Goal: Task Accomplishment & Management: Complete application form

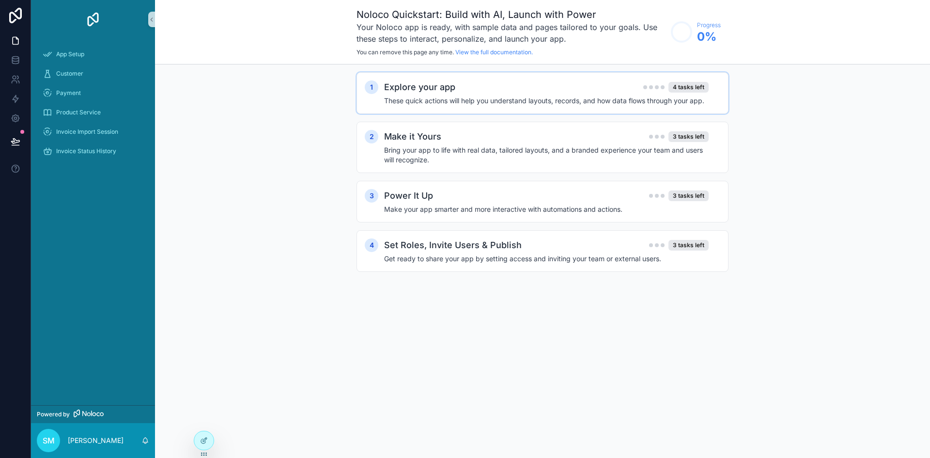
click at [559, 102] on h4 "These quick actions will help you understand layouts, records, and how data flo…" at bounding box center [546, 101] width 324 height 10
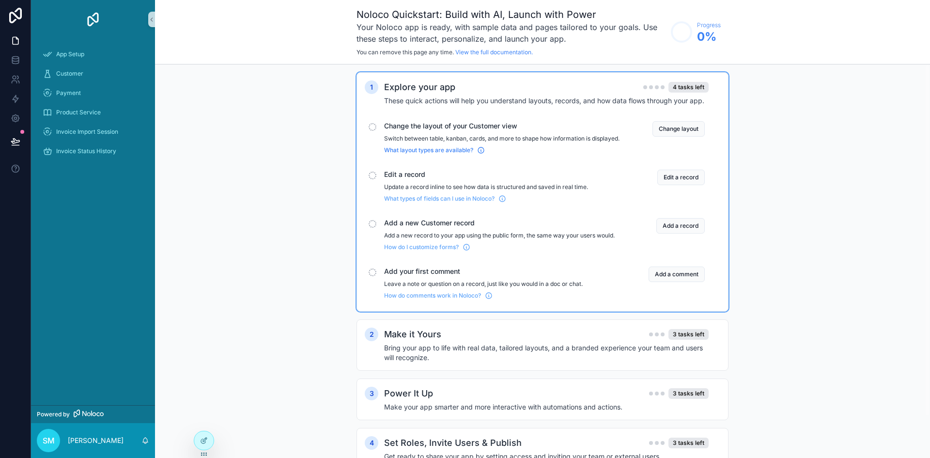
click at [481, 154] on icon "scrollable content" at bounding box center [481, 150] width 8 height 8
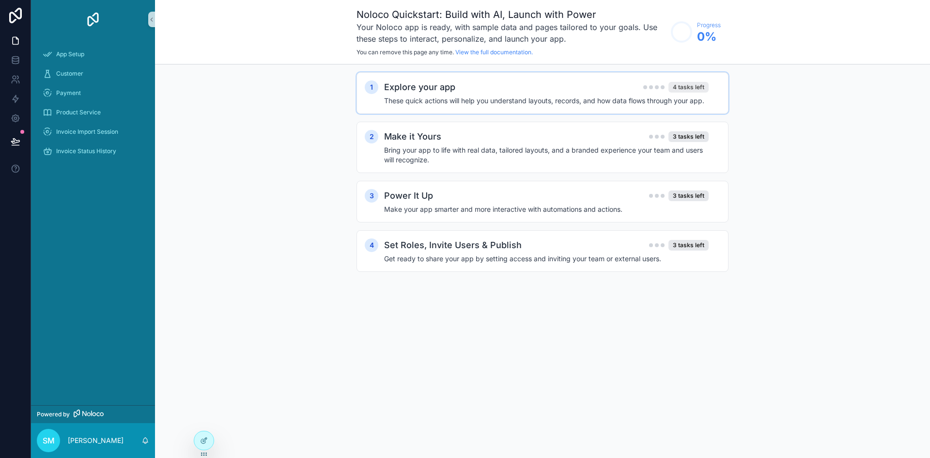
click at [692, 83] on div "4 tasks left" at bounding box center [688, 87] width 40 height 11
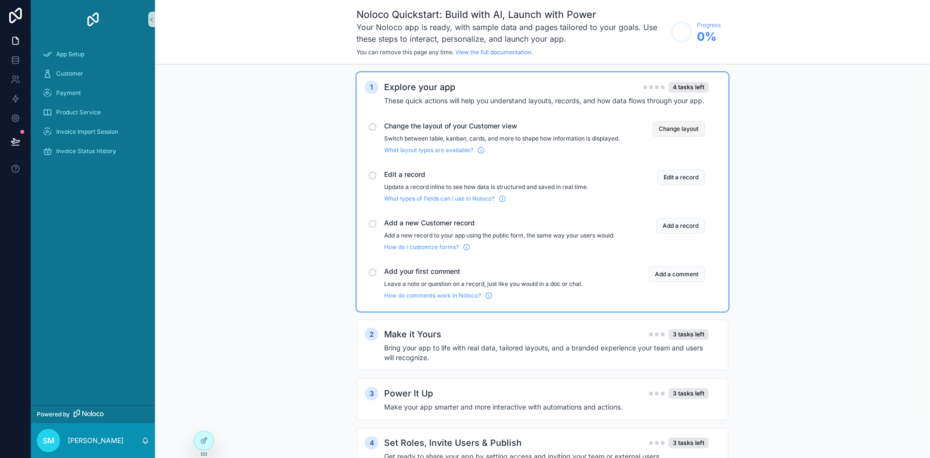
click at [680, 130] on button "Change layout" at bounding box center [678, 128] width 52 height 15
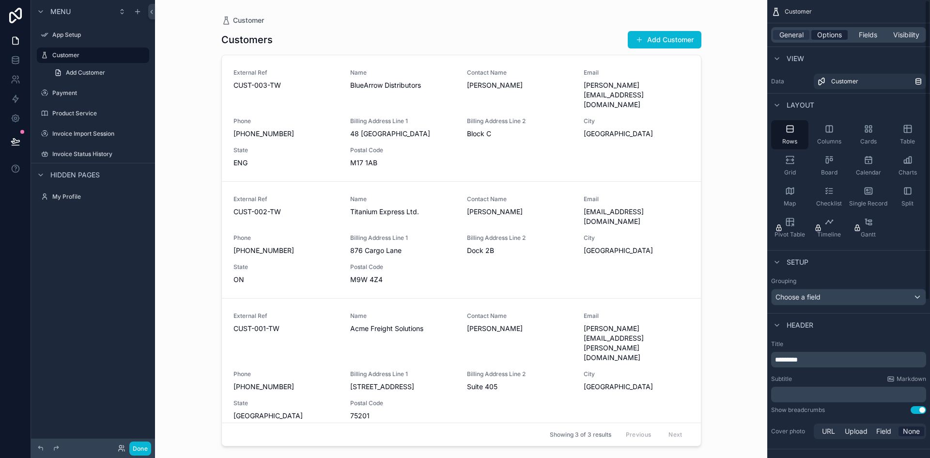
click at [827, 35] on span "Options" at bounding box center [829, 35] width 25 height 10
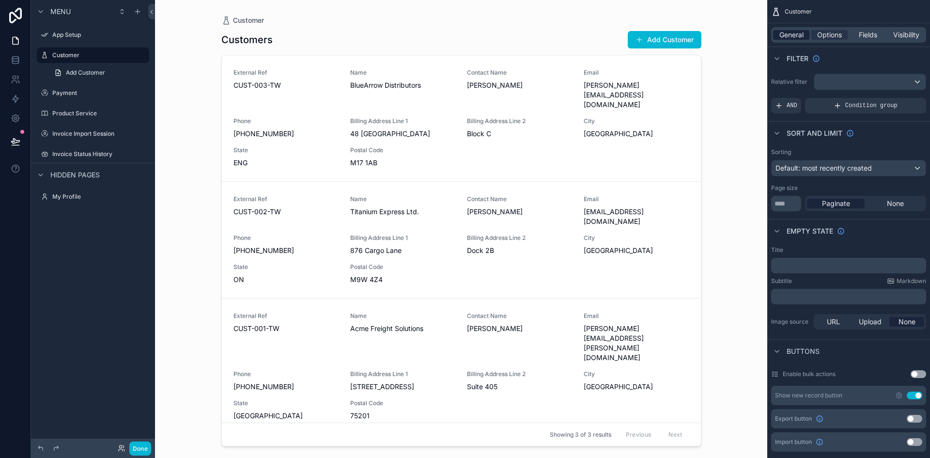
click at [793, 33] on span "General" at bounding box center [791, 35] width 24 height 10
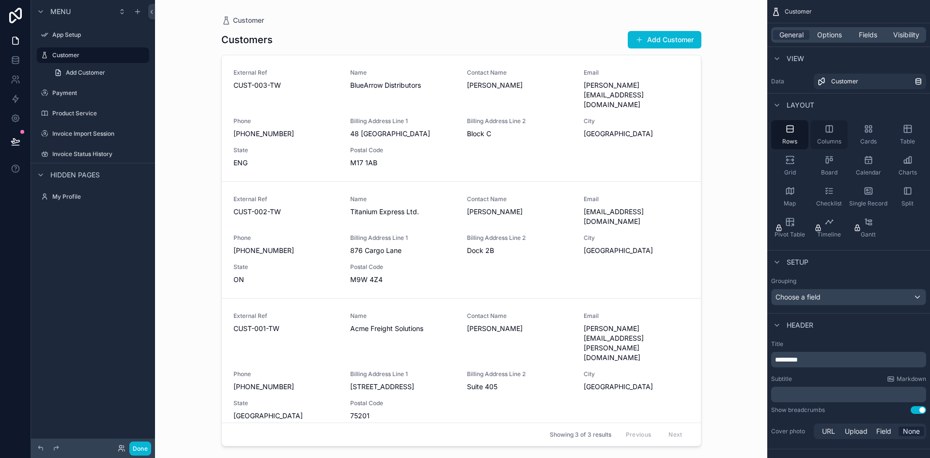
click at [822, 148] on div "Columns" at bounding box center [828, 134] width 37 height 29
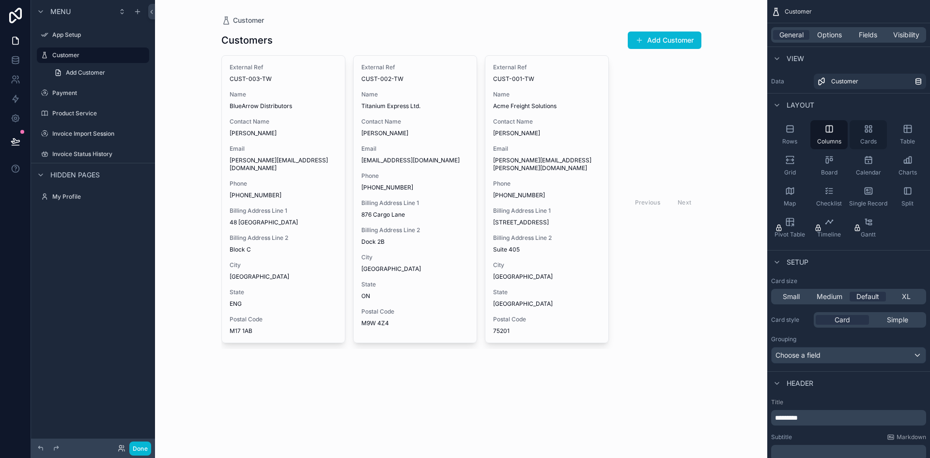
click at [871, 134] on div "Cards" at bounding box center [867, 134] width 37 height 29
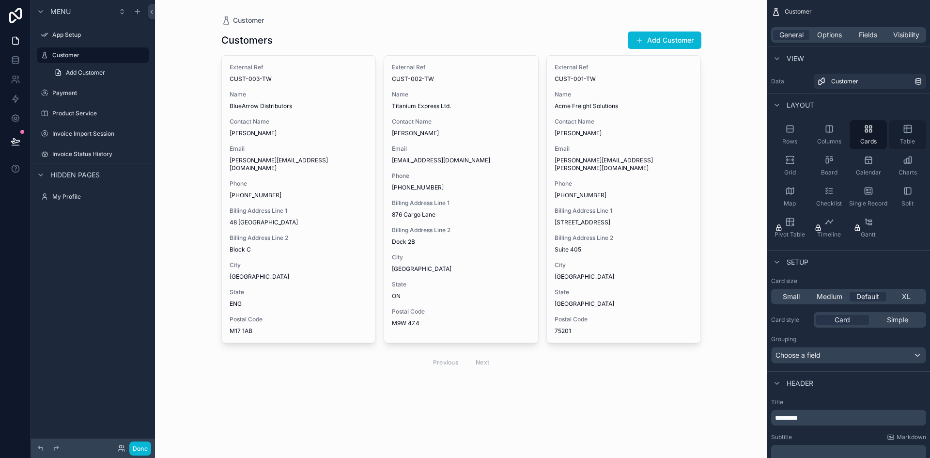
click at [910, 138] on span "Table" at bounding box center [907, 142] width 15 height 8
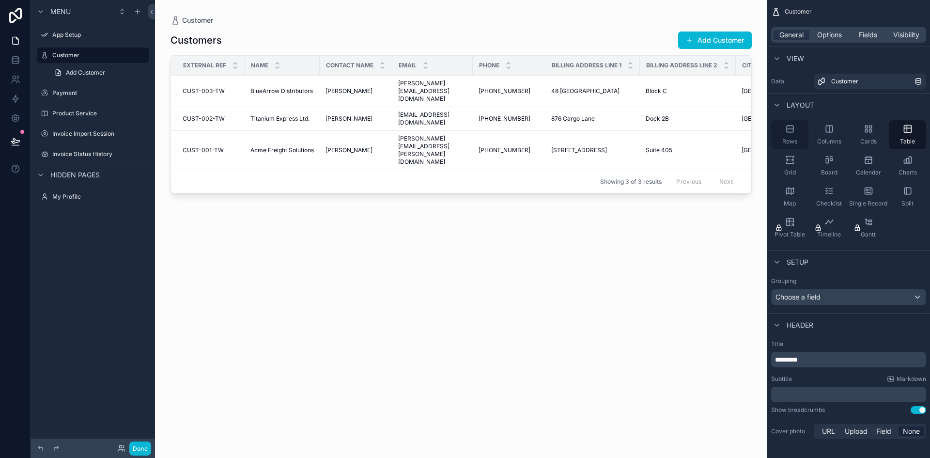
click at [795, 132] on div "Rows" at bounding box center [789, 134] width 37 height 29
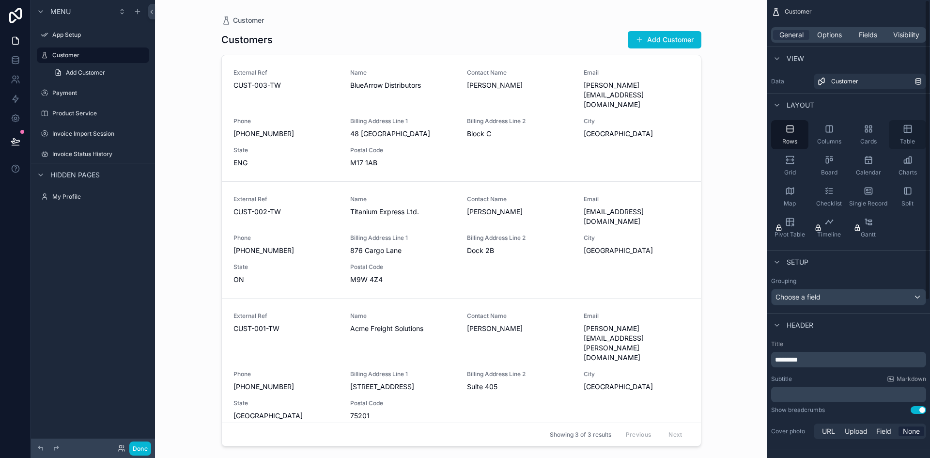
click at [906, 139] on span "Table" at bounding box center [907, 142] width 15 height 8
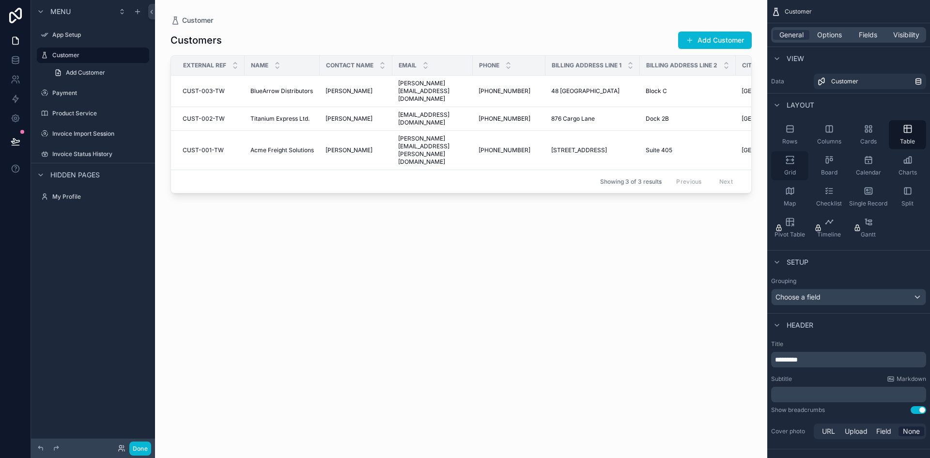
click at [795, 162] on div "Grid" at bounding box center [789, 165] width 37 height 29
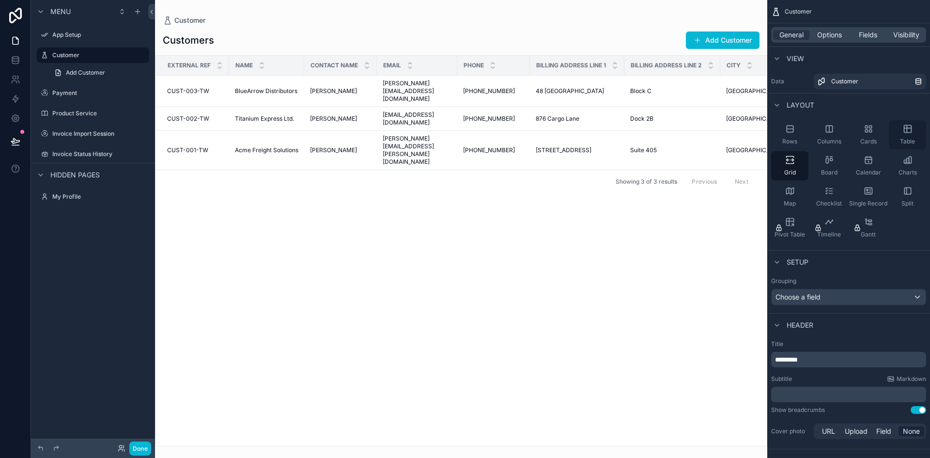
click at [904, 132] on icon "scrollable content" at bounding box center [908, 129] width 10 height 10
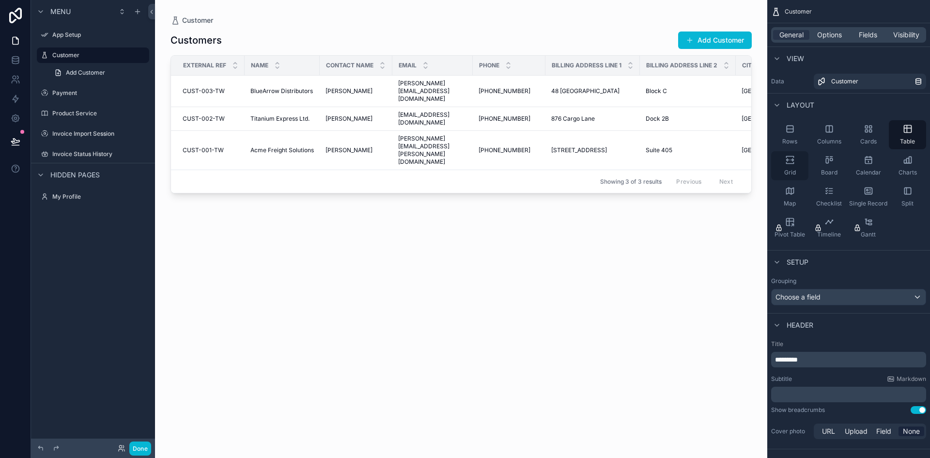
click at [793, 161] on icon "scrollable content" at bounding box center [790, 160] width 10 height 10
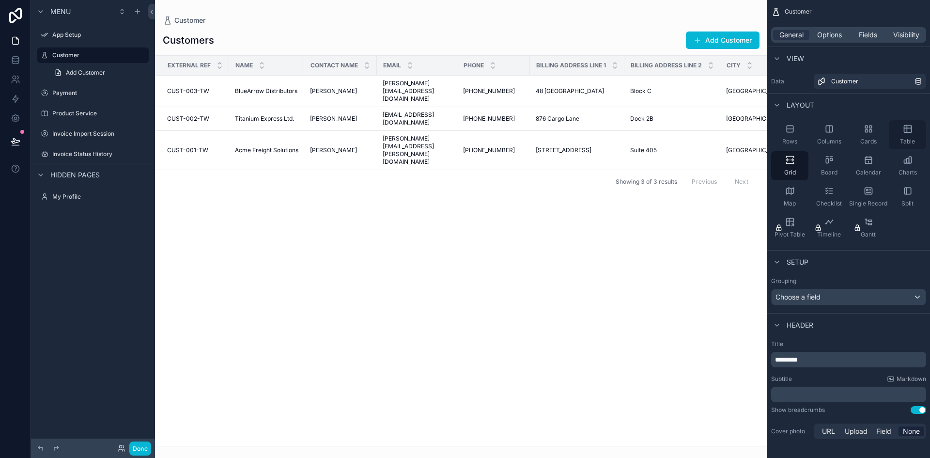
click at [904, 138] on span "Table" at bounding box center [907, 142] width 15 height 8
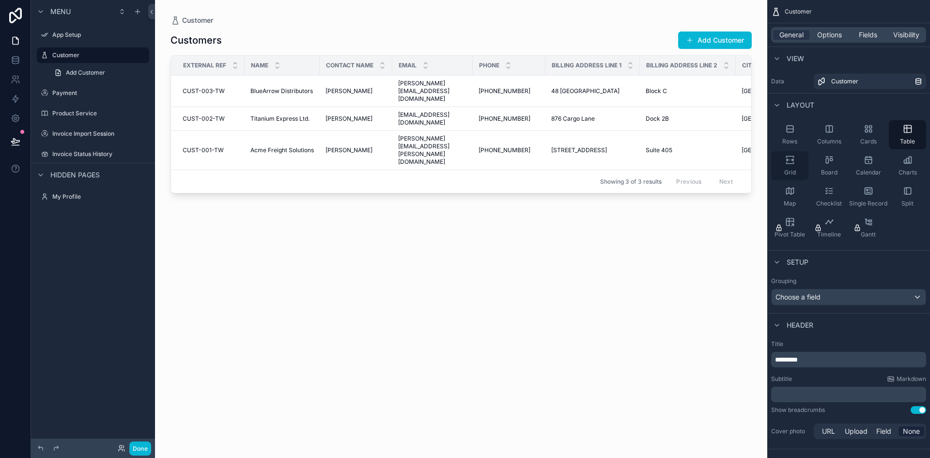
click at [795, 168] on div "Grid" at bounding box center [789, 165] width 37 height 29
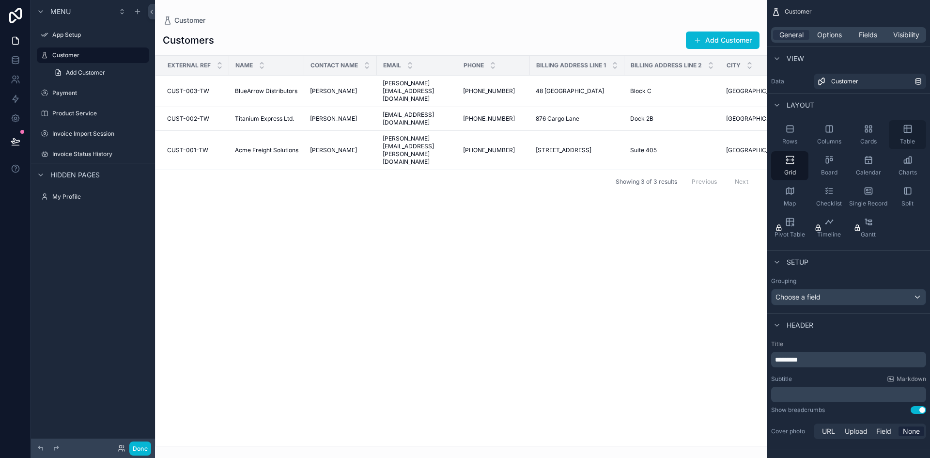
click at [906, 124] on icon "scrollable content" at bounding box center [908, 129] width 10 height 10
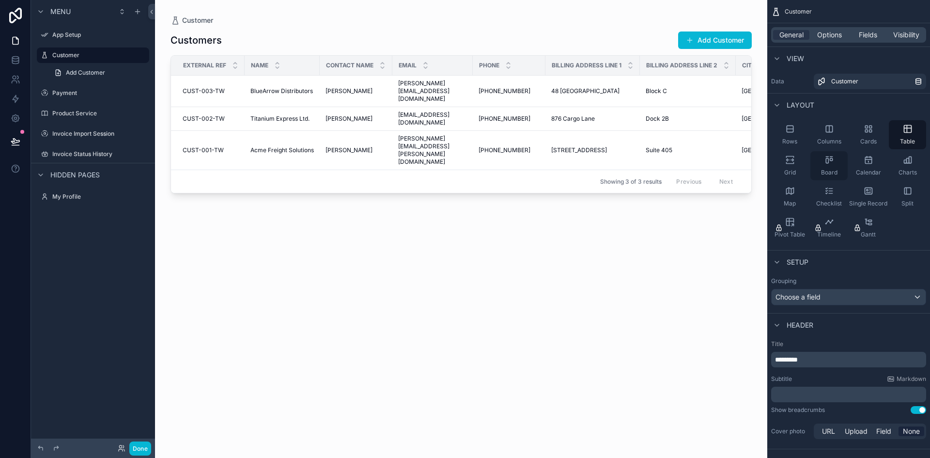
click at [816, 164] on div "Board" at bounding box center [828, 165] width 37 height 29
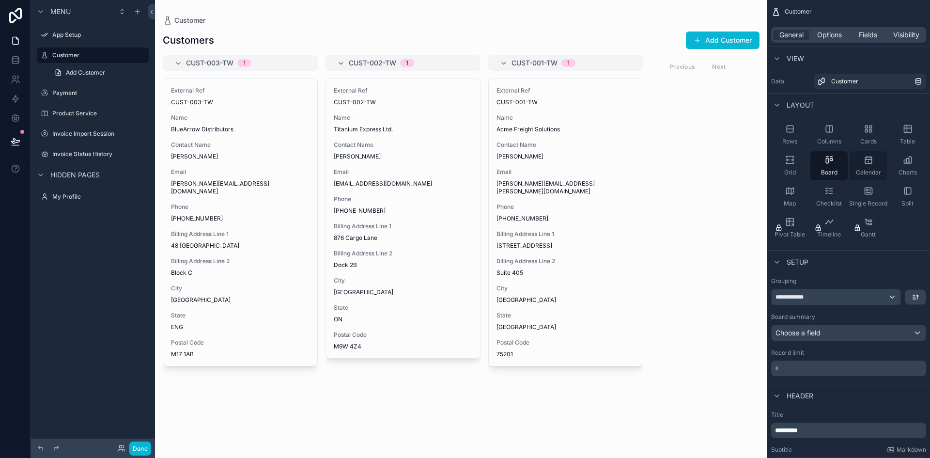
click at [877, 169] on span "Calendar" at bounding box center [868, 173] width 25 height 8
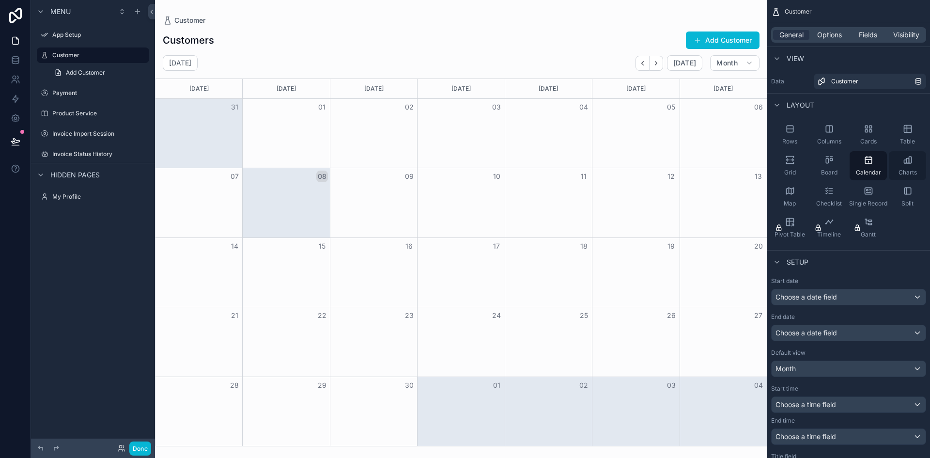
click at [915, 167] on div "Charts" at bounding box center [907, 165] width 37 height 29
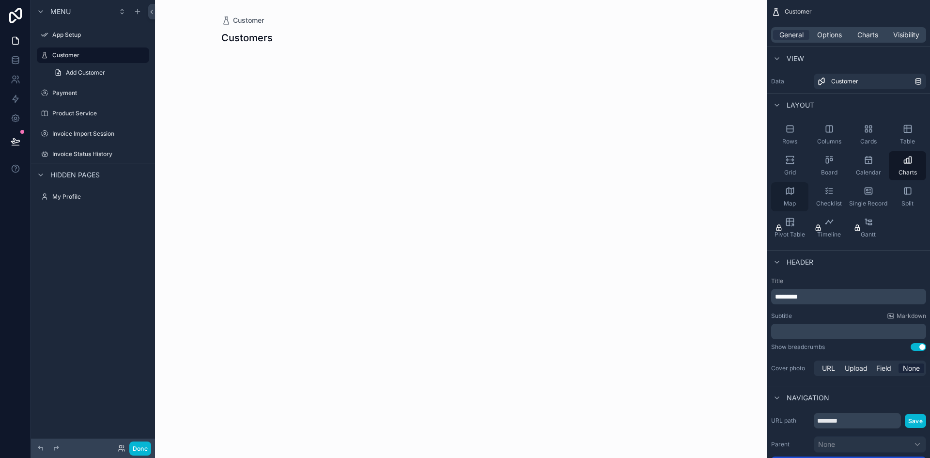
click at [794, 193] on icon "scrollable content" at bounding box center [790, 191] width 10 height 10
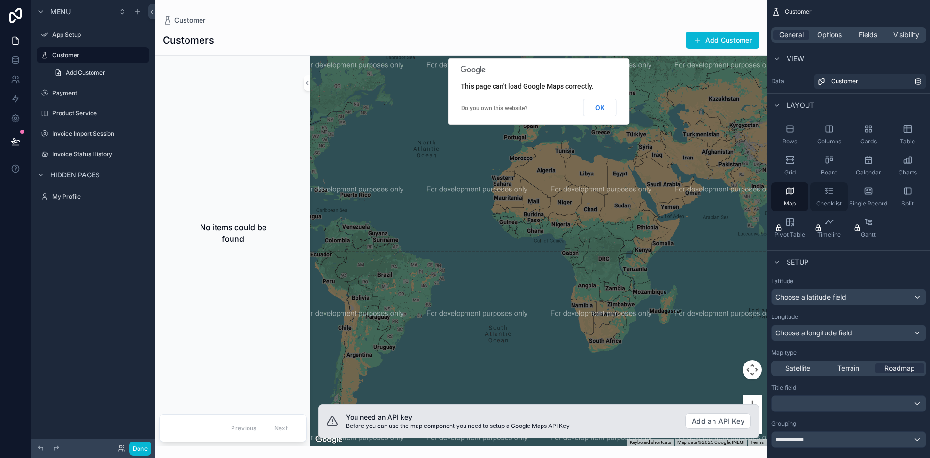
click at [828, 201] on span "Checklist" at bounding box center [829, 204] width 26 height 8
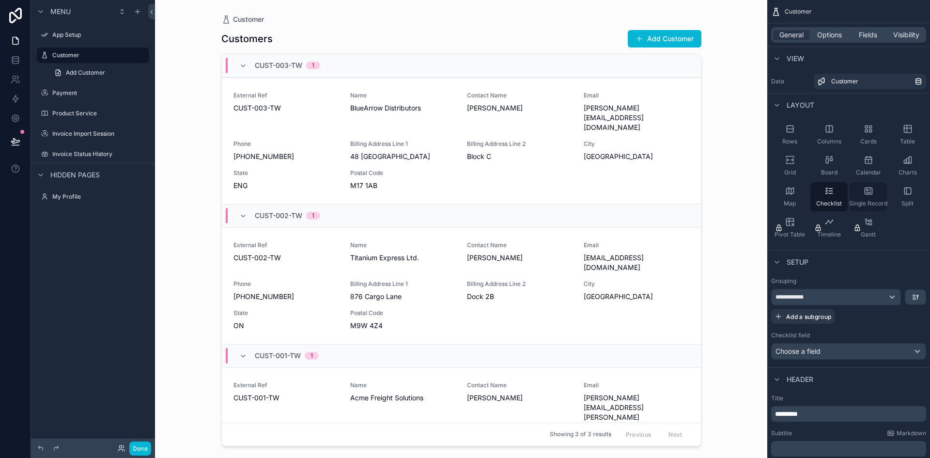
click at [873, 199] on div "Single Record" at bounding box center [867, 196] width 37 height 29
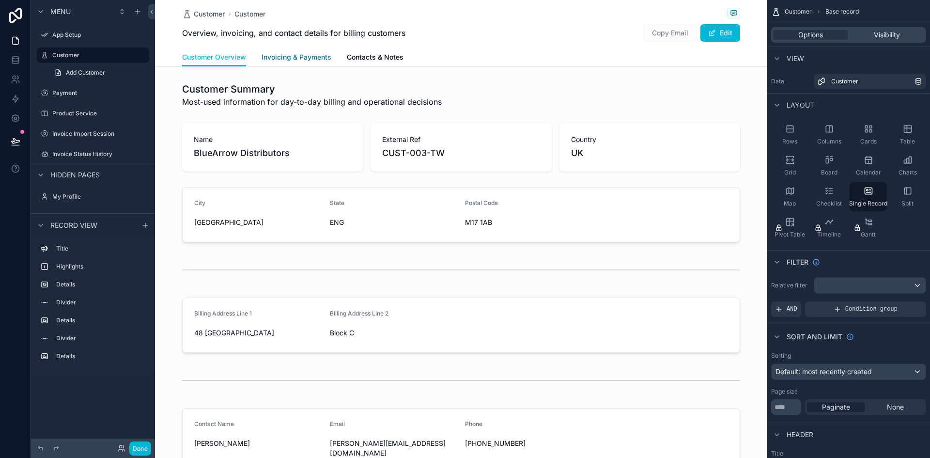
click at [314, 61] on span "Invoicing & Payments" at bounding box center [296, 57] width 70 height 10
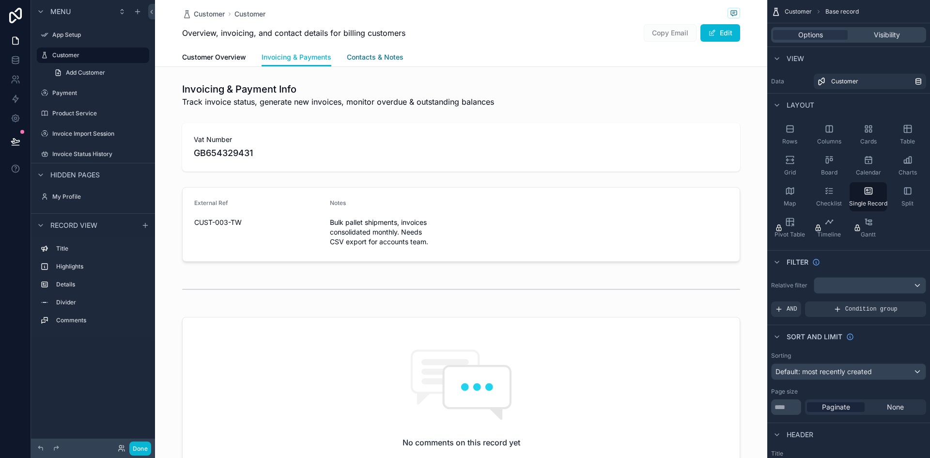
click at [371, 59] on span "Contacts & Notes" at bounding box center [375, 57] width 57 height 10
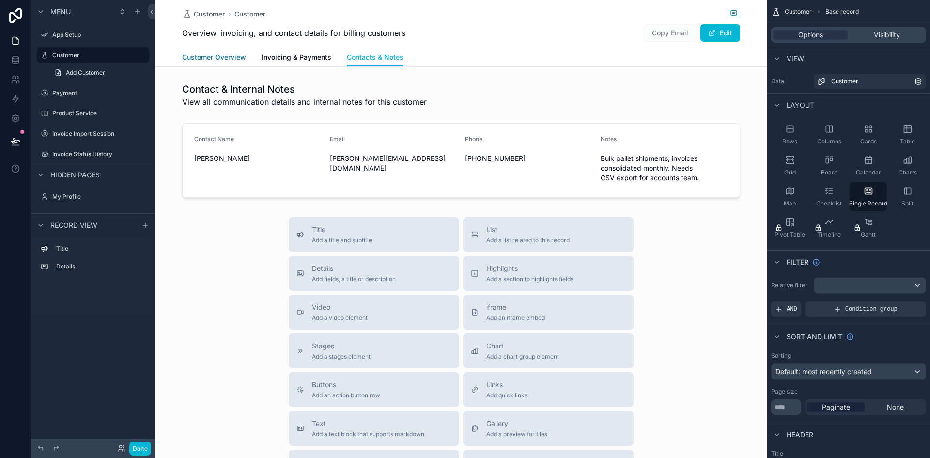
click at [228, 53] on span "Customer Overview" at bounding box center [214, 57] width 64 height 10
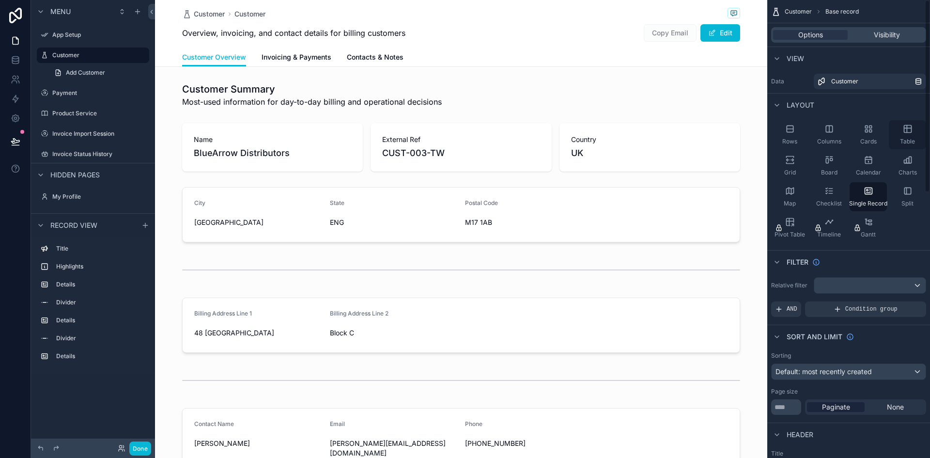
click at [910, 135] on div "Table" at bounding box center [907, 134] width 37 height 29
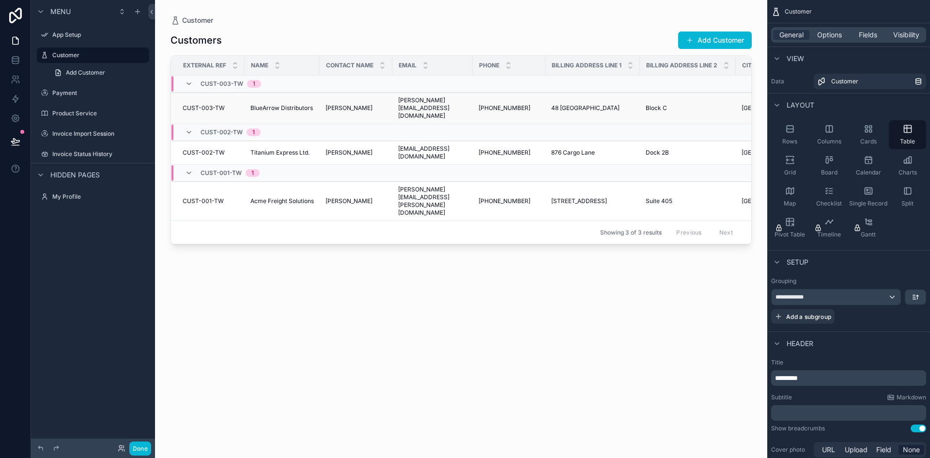
click at [209, 104] on span "CUST-003-TW" at bounding box center [204, 108] width 42 height 8
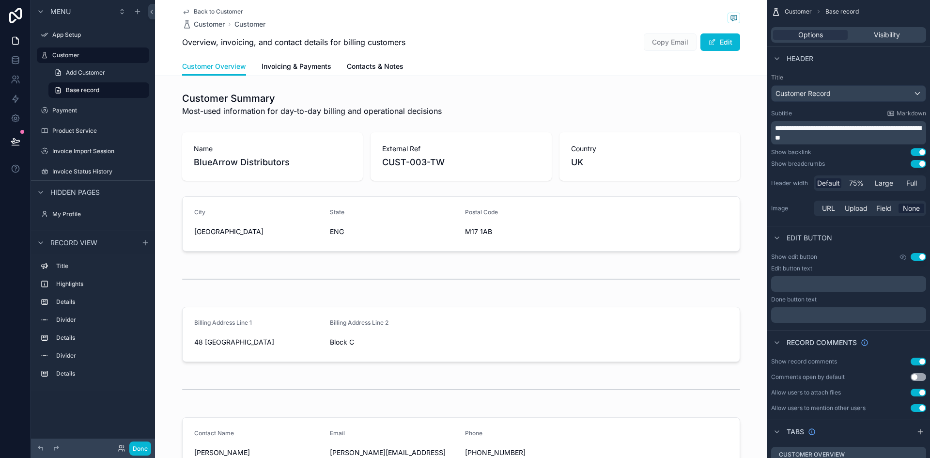
click at [189, 9] on link "Back to Customer" at bounding box center [212, 12] width 61 height 8
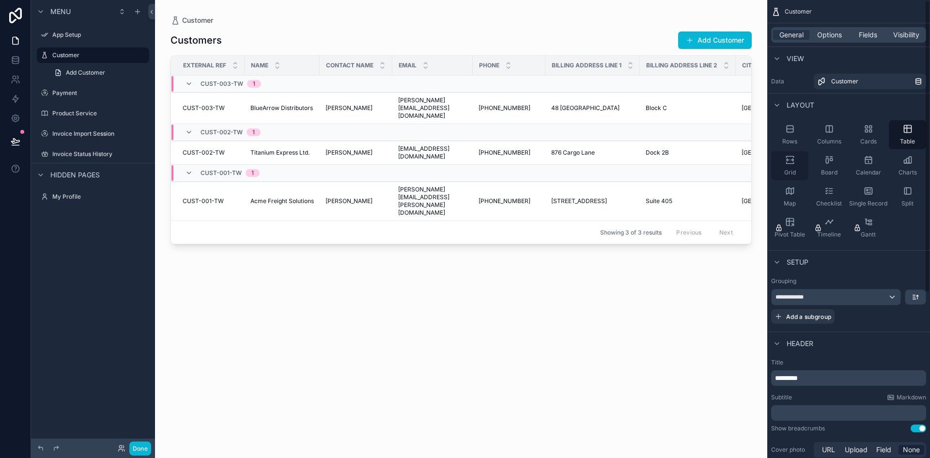
click at [791, 160] on icon "scrollable content" at bounding box center [790, 160] width 10 height 10
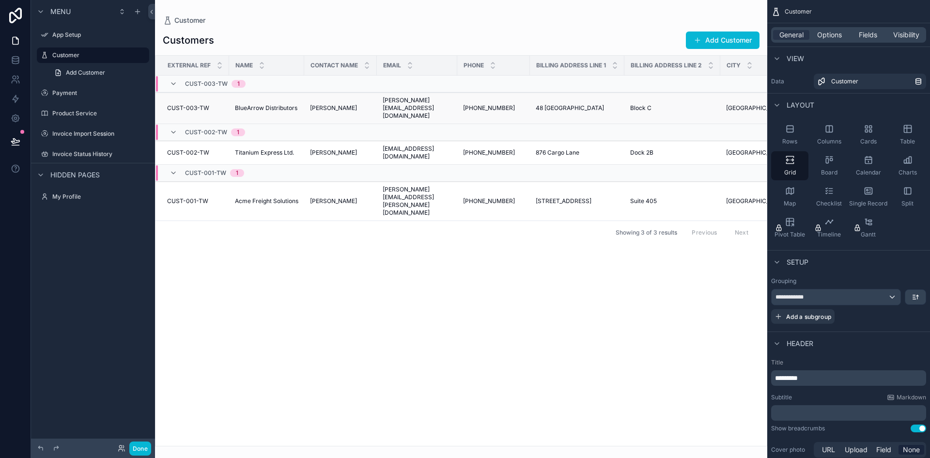
click at [198, 104] on span "CUST-003-TW" at bounding box center [188, 108] width 42 height 8
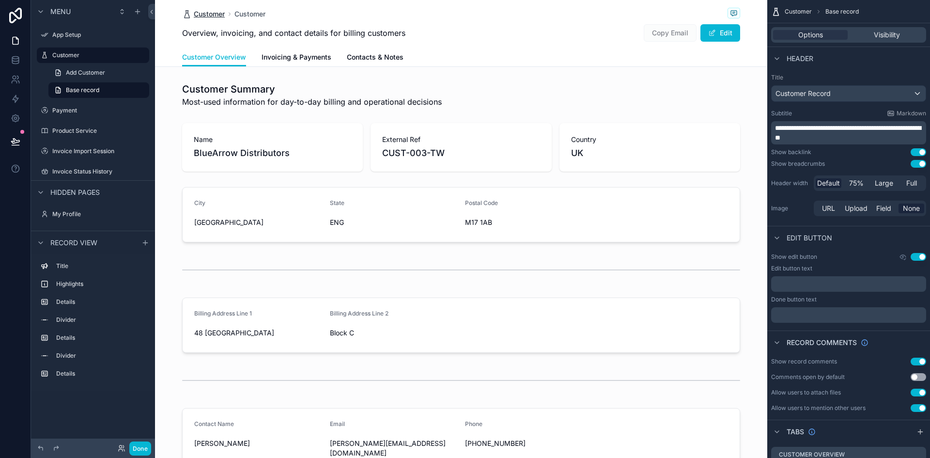
click at [209, 12] on span "Customer" at bounding box center [209, 14] width 31 height 10
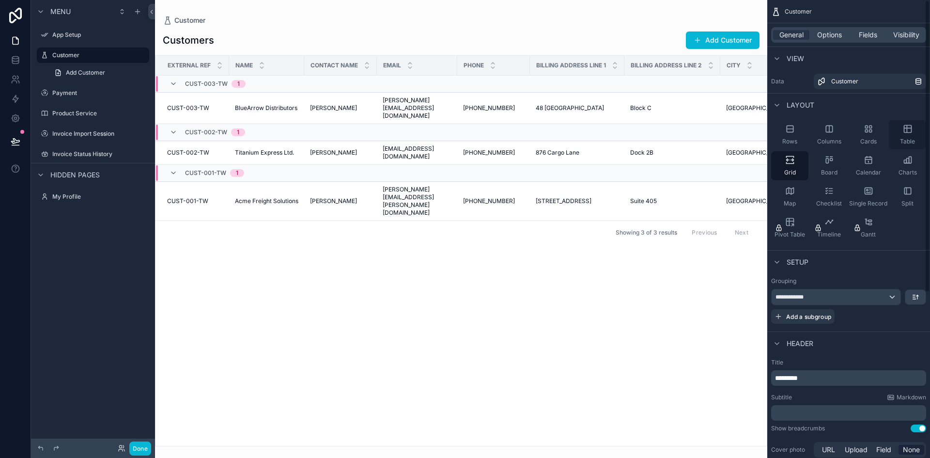
click at [902, 138] on span "Table" at bounding box center [907, 142] width 15 height 8
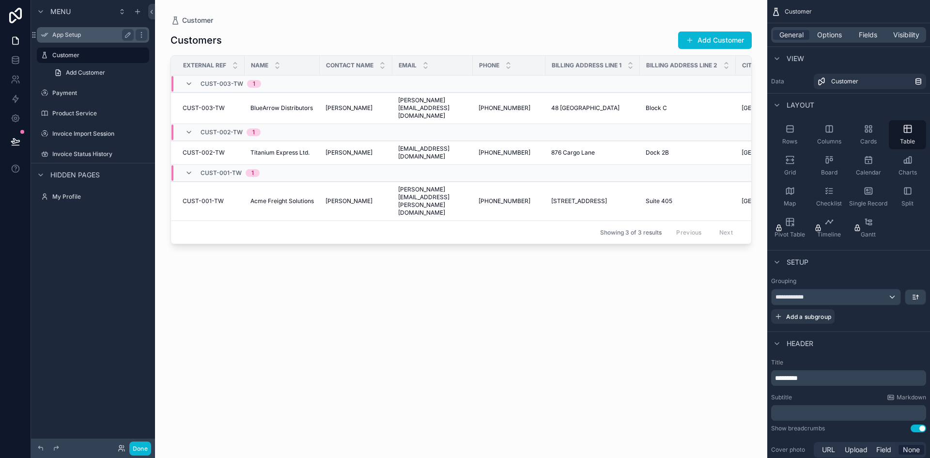
click at [68, 28] on div "App Setup" at bounding box center [93, 34] width 108 height 15
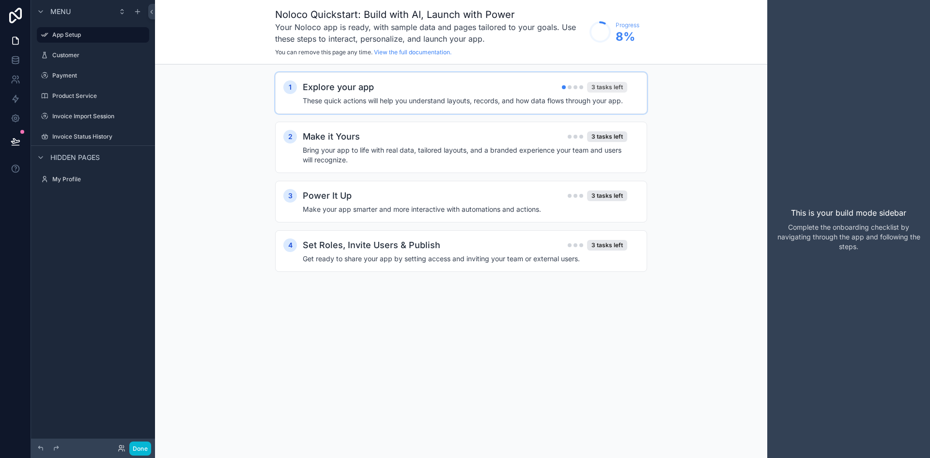
click at [614, 87] on div "3 tasks left" at bounding box center [607, 87] width 40 height 11
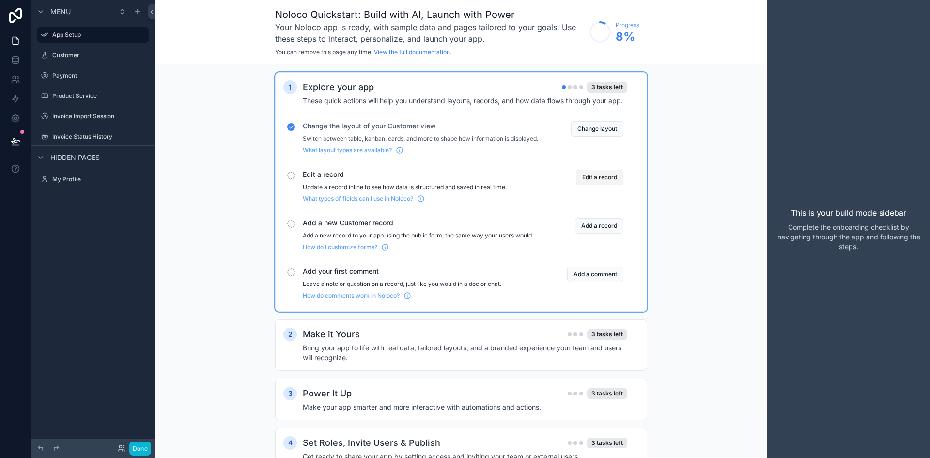
click at [594, 185] on button "Edit a record" at bounding box center [599, 176] width 47 height 15
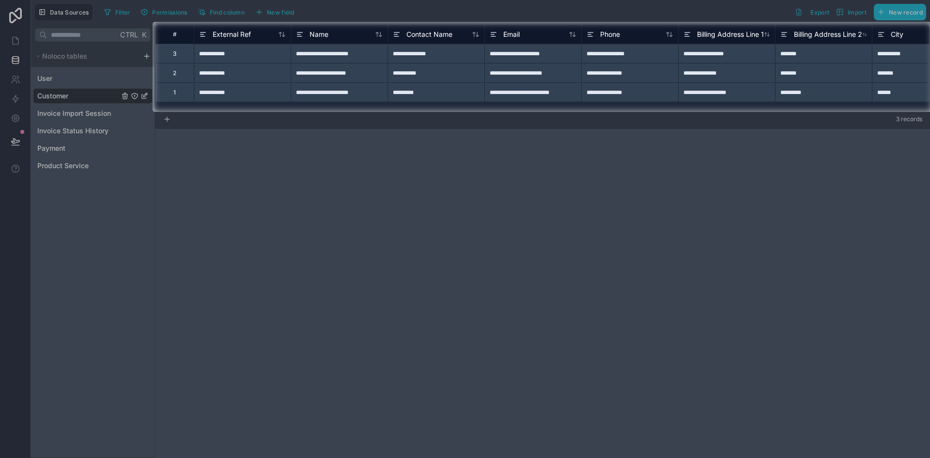
click at [249, 56] on div "**********" at bounding box center [242, 53] width 97 height 19
click at [253, 54] on div "**********" at bounding box center [242, 53] width 97 height 19
click at [253, 54] on input "**********" at bounding box center [242, 53] width 96 height 19
click at [246, 52] on input "**********" at bounding box center [242, 53] width 96 height 19
type input "**********"
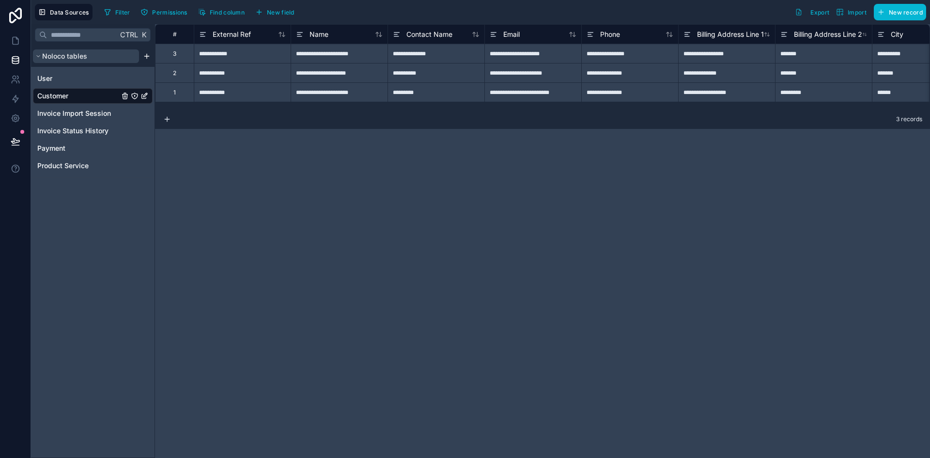
click at [42, 54] on span "Noloco tables" at bounding box center [64, 56] width 45 height 10
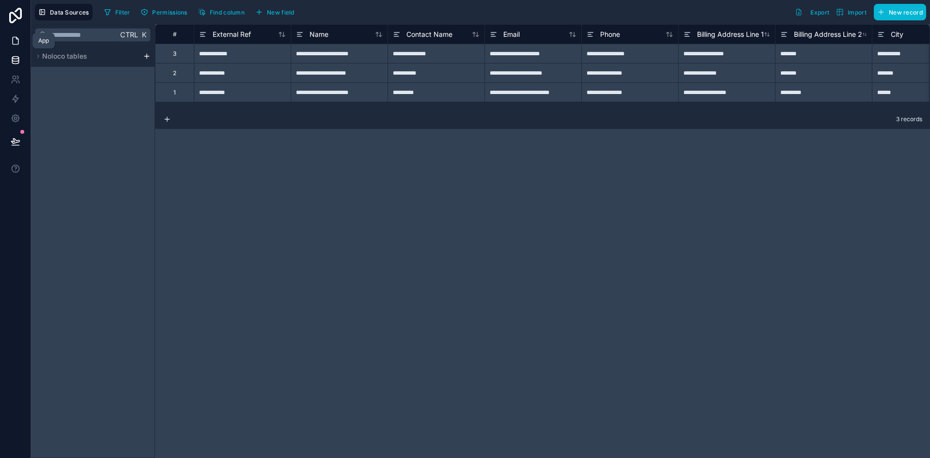
click at [19, 39] on icon at bounding box center [16, 41] width 10 height 10
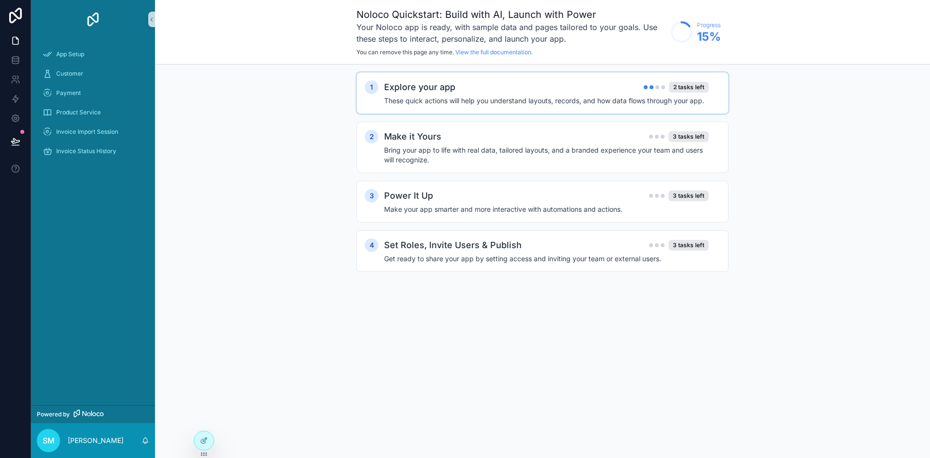
click at [694, 95] on div "Explore your app 2 tasks left These quick actions will help you understand layo…" at bounding box center [552, 92] width 336 height 25
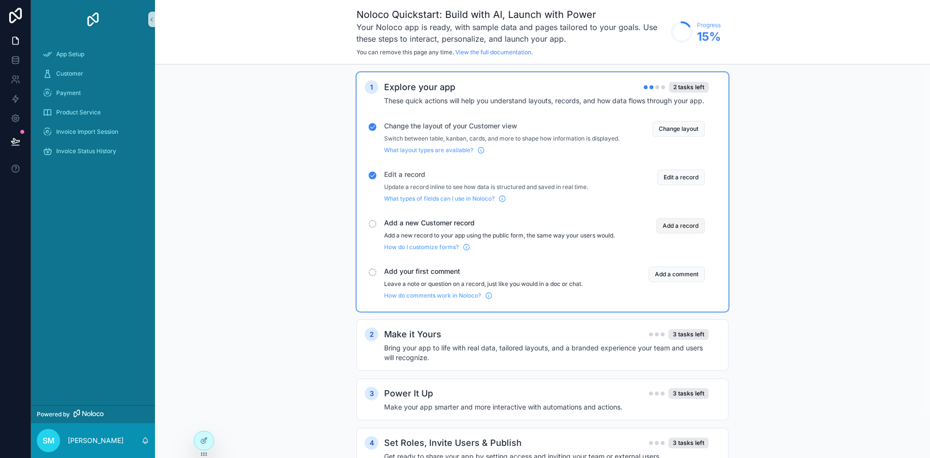
click at [677, 231] on button "Add a record" at bounding box center [680, 225] width 48 height 15
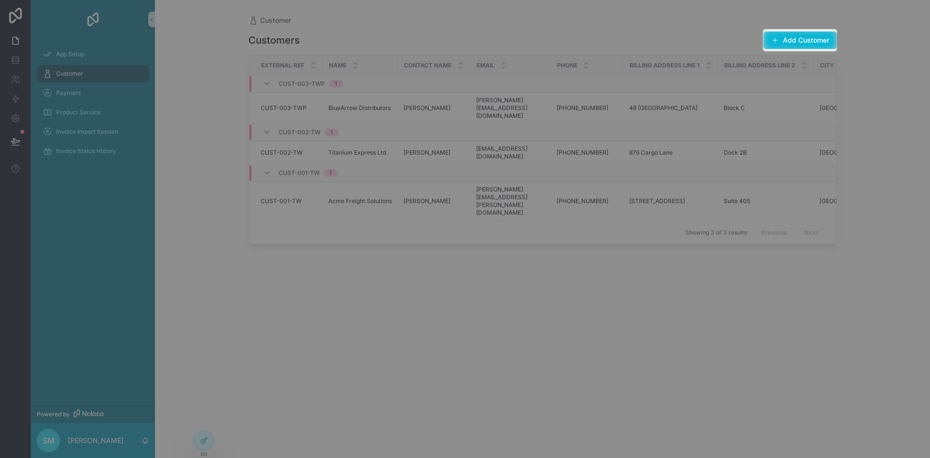
click at [798, 29] on div at bounding box center [465, 14] width 930 height 29
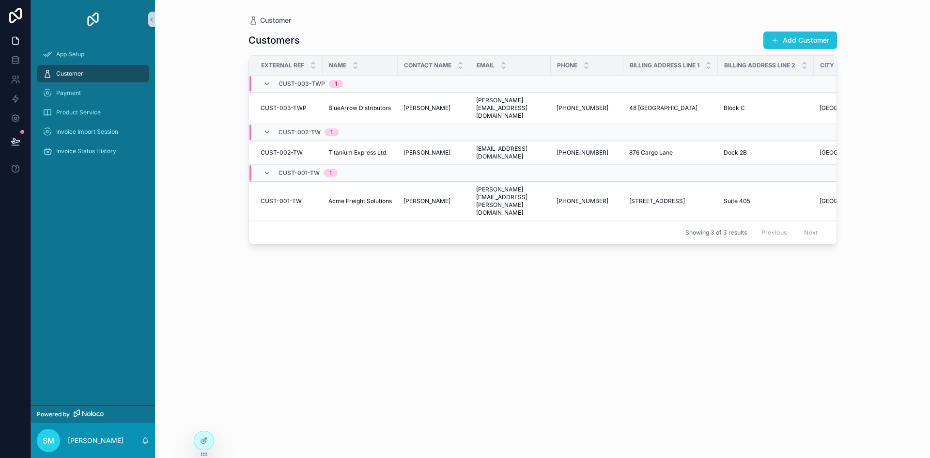
click at [798, 35] on button "Add Customer" at bounding box center [800, 39] width 74 height 17
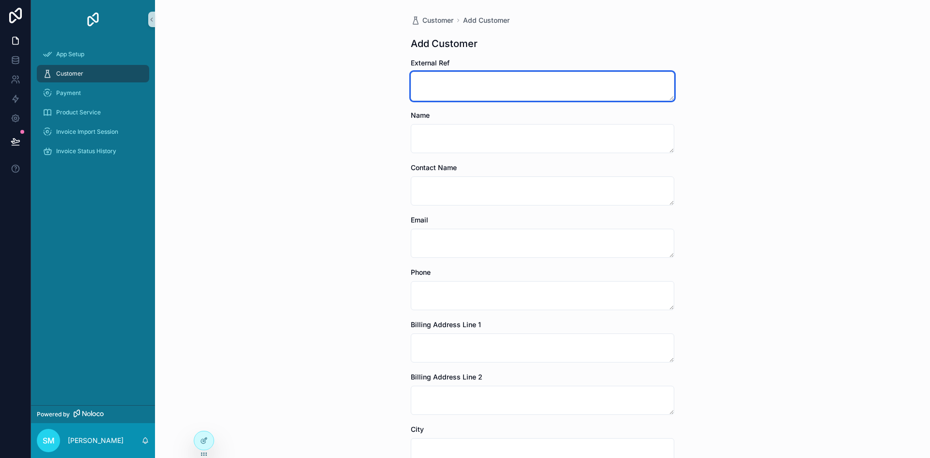
click at [480, 93] on textarea "scrollable content" at bounding box center [542, 86] width 263 height 29
type textarea "********"
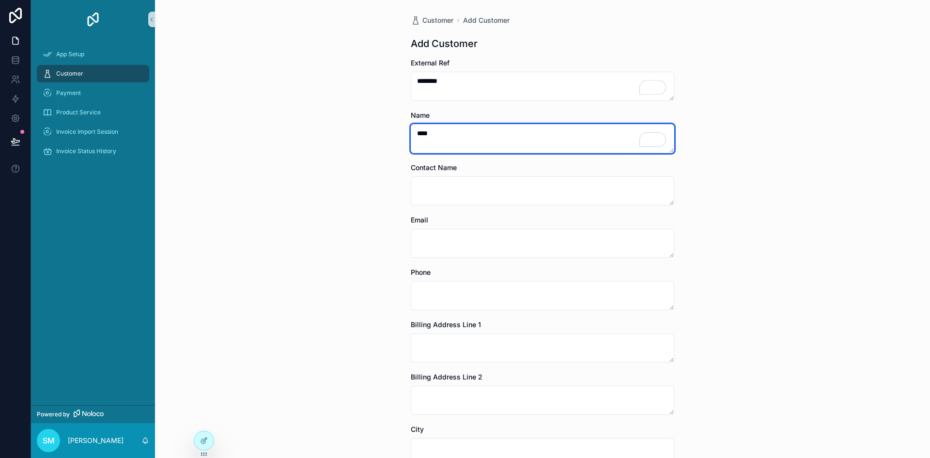
type textarea "****"
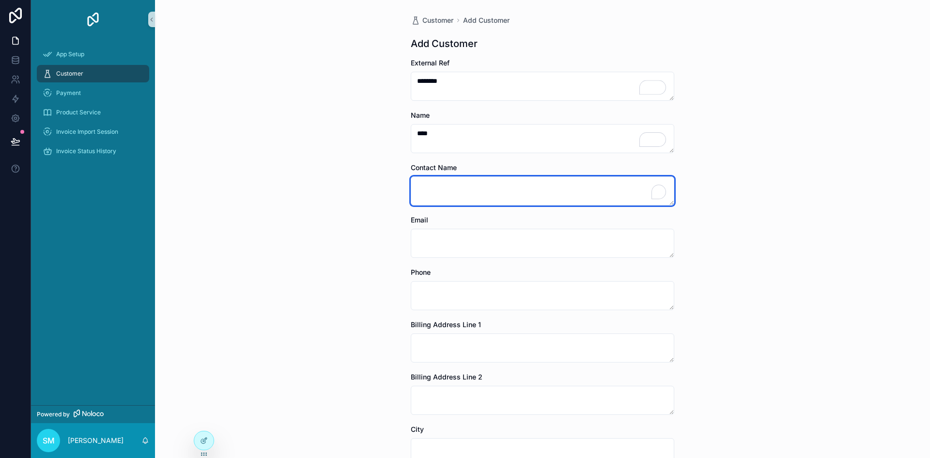
click at [480, 192] on textarea "To enrich screen reader interactions, please activate Accessibility in Grammarl…" at bounding box center [542, 190] width 263 height 29
type textarea "******"
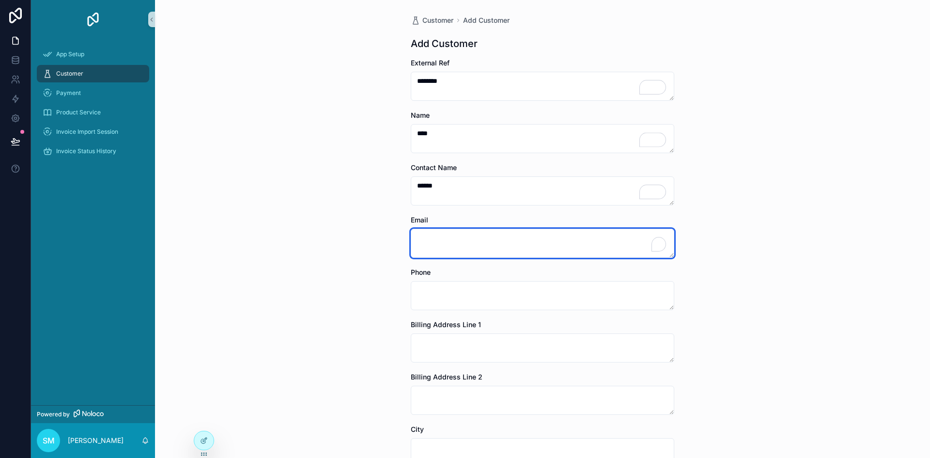
click at [470, 243] on textarea "To enrich screen reader interactions, please activate Accessibility in Grammarl…" at bounding box center [542, 243] width 263 height 29
type textarea "**********"
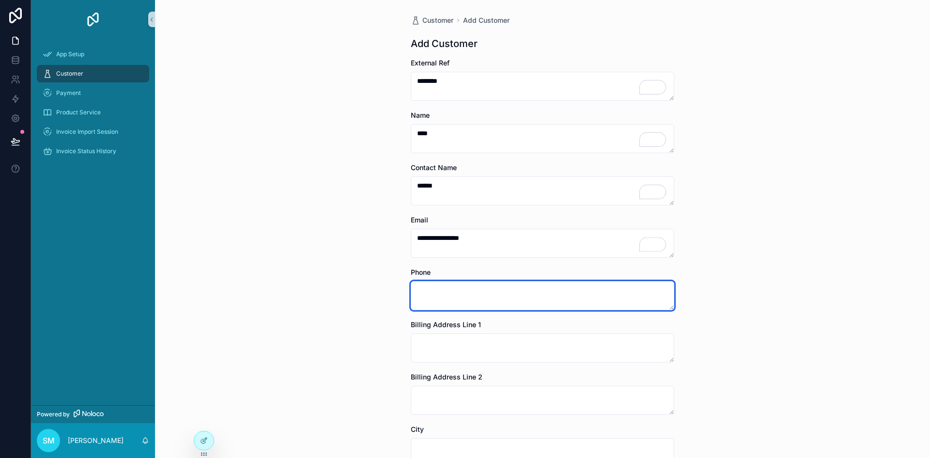
click at [462, 289] on textarea "scrollable content" at bounding box center [542, 295] width 263 height 29
type textarea "**********"
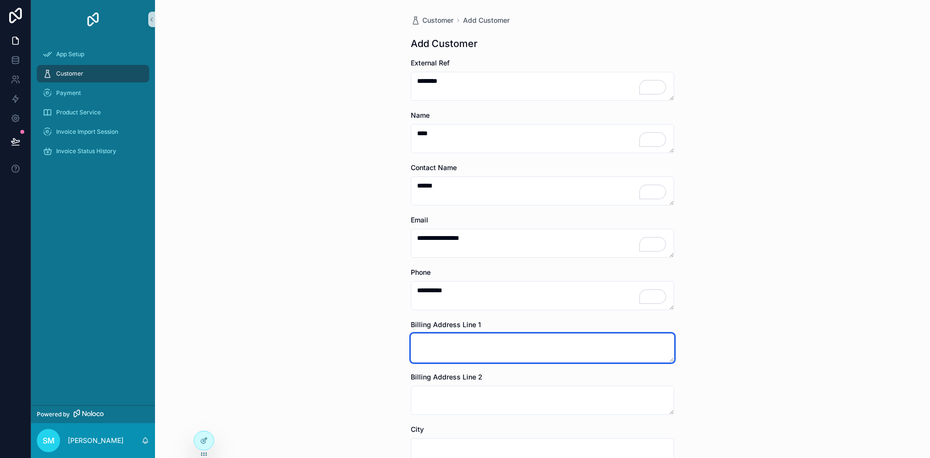
click at [463, 348] on textarea "scrollable content" at bounding box center [542, 347] width 263 height 29
